Goal: Information Seeking & Learning: Learn about a topic

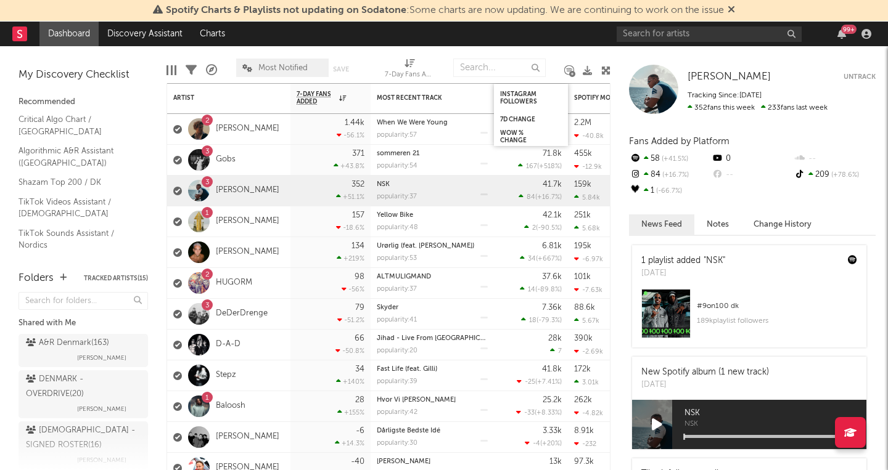
click at [733, 9] on icon at bounding box center [730, 9] width 7 height 10
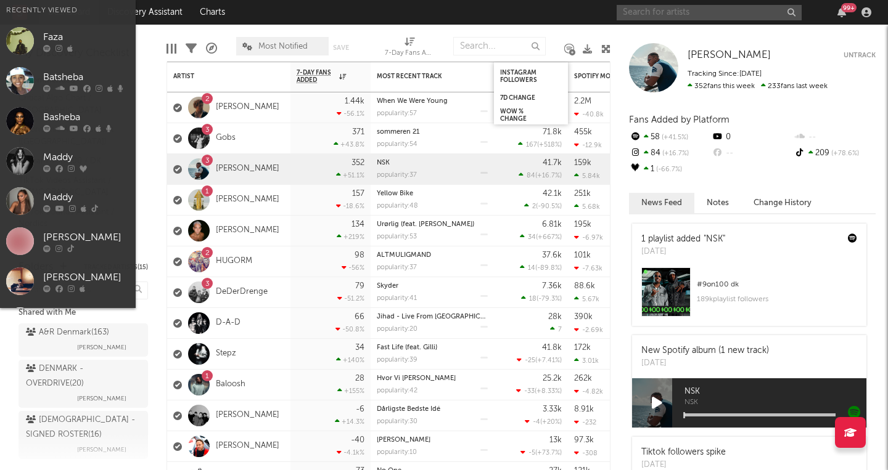
click at [637, 13] on input "text" at bounding box center [708, 12] width 185 height 15
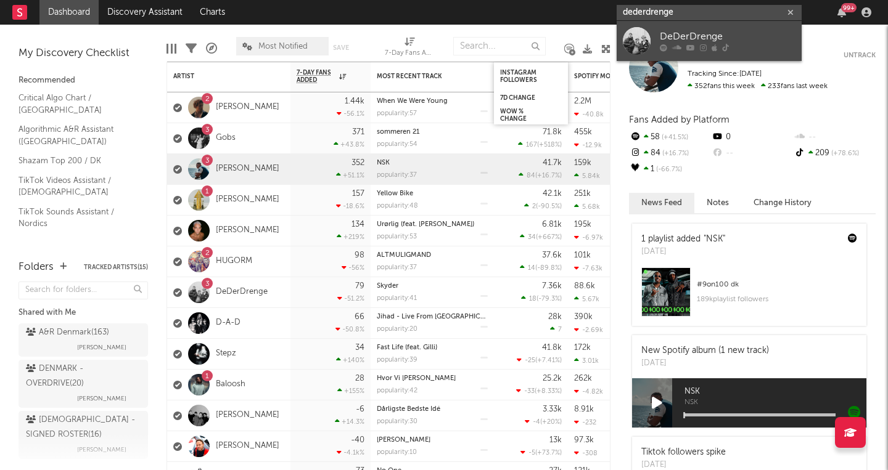
type input "dederdrenge"
click at [688, 31] on div "DeDerDrenge" at bounding box center [728, 37] width 136 height 15
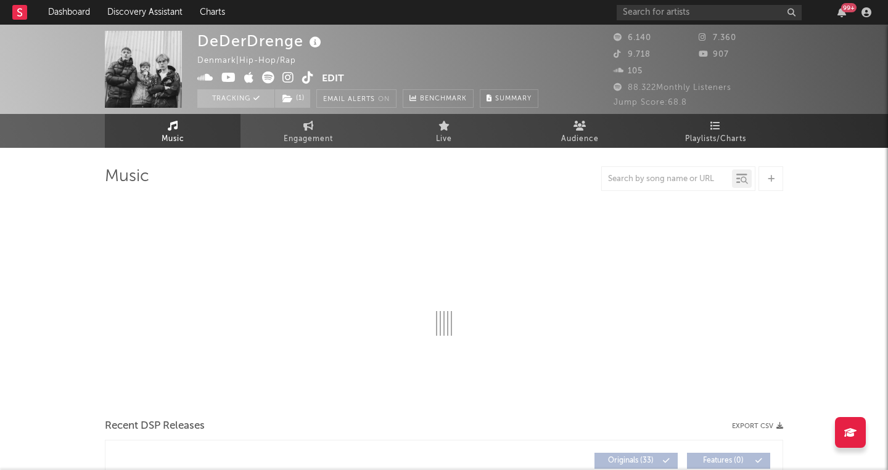
select select "6m"
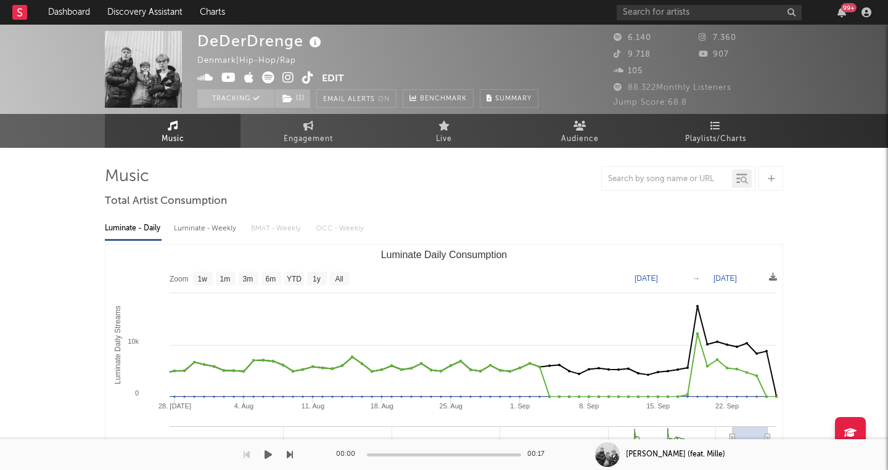
type input "[DATE]"
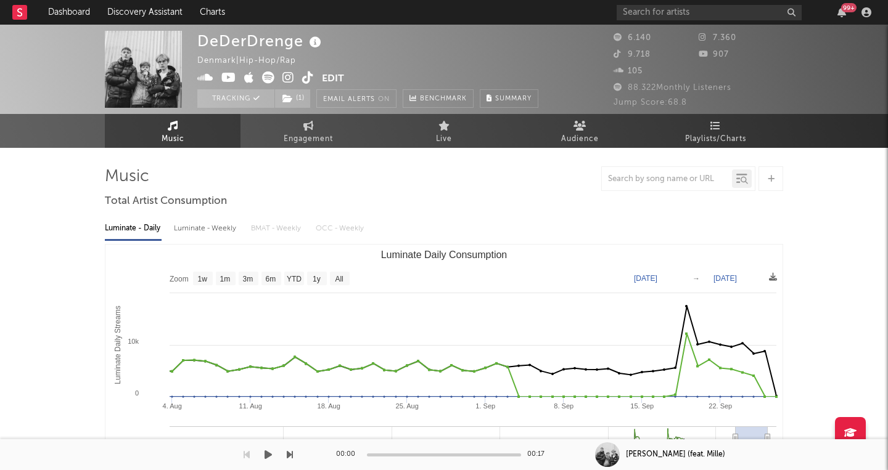
drag, startPoint x: 658, startPoint y: 436, endPoint x: 736, endPoint y: 446, distance: 78.2
